Goal: Navigation & Orientation: Find specific page/section

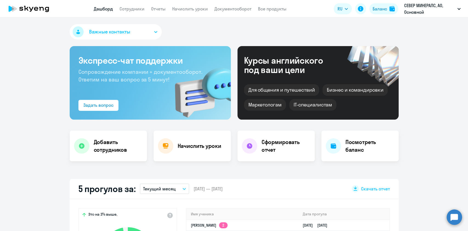
click at [222, 5] on app-header "Дашборд Сотрудники Отчеты Начислить уроки Документооборот Все продукты Дашборд …" at bounding box center [234, 9] width 468 height 18
click at [228, 12] on app-header "Дашборд Сотрудники Отчеты Начислить уроки Документооборот Все продукты Дашборд …" at bounding box center [234, 9] width 468 height 18
click at [231, 8] on link "Документооборот" at bounding box center [232, 8] width 37 height 5
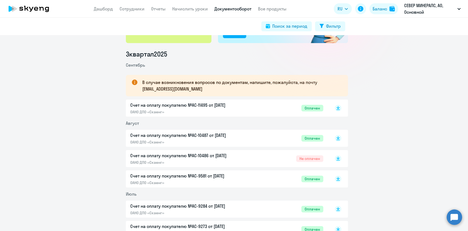
scroll to position [73, 0]
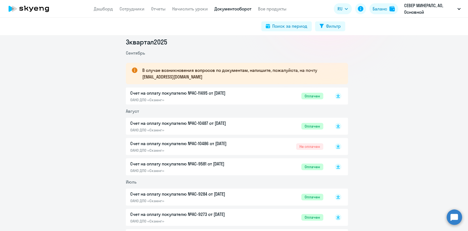
click at [217, 146] on p "Счет на оплату покупателю №AC-10486 от [DATE]" at bounding box center [187, 143] width 115 height 7
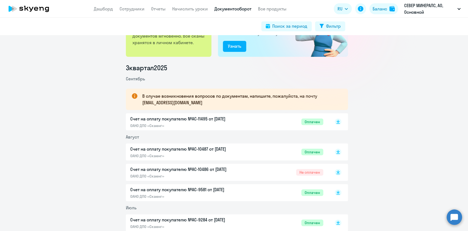
scroll to position [36, 0]
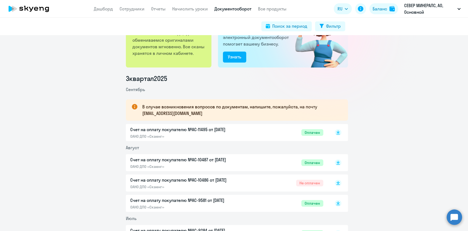
click at [180, 127] on p "Счет на оплату покупателю №AC-11495 от [DATE]" at bounding box center [187, 129] width 115 height 7
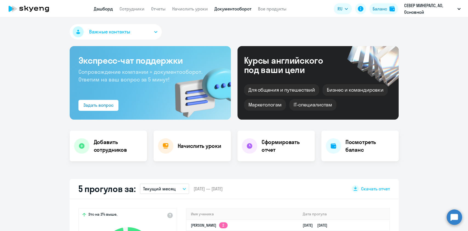
click at [226, 6] on link "Документооборот" at bounding box center [232, 8] width 37 height 5
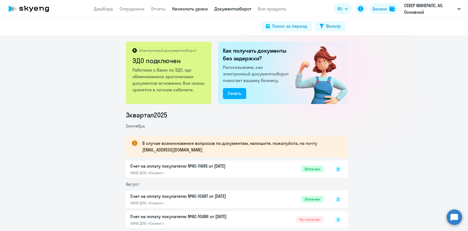
click at [191, 7] on link "Начислить уроки" at bounding box center [190, 8] width 36 height 5
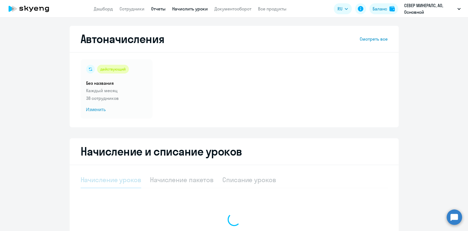
select select "10"
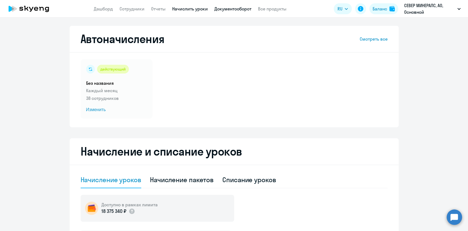
click at [221, 6] on link "Документооборот" at bounding box center [232, 8] width 37 height 5
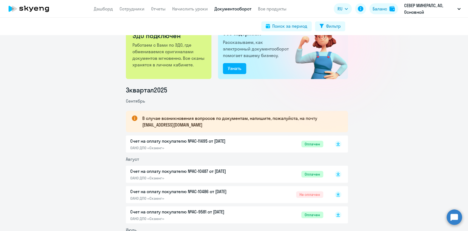
scroll to position [36, 0]
